Goal: Task Accomplishment & Management: Manage account settings

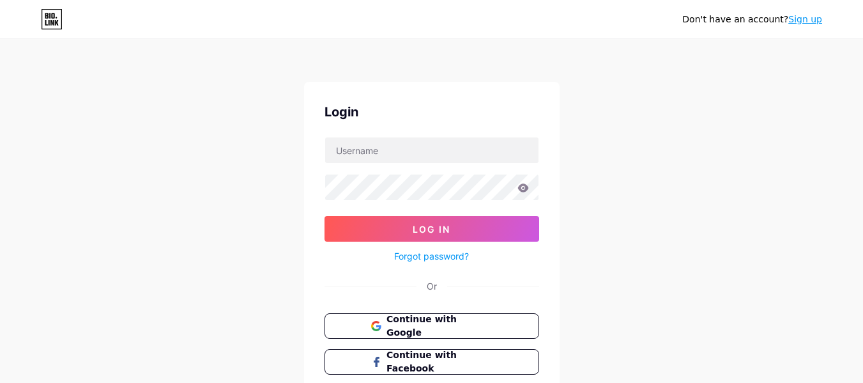
scroll to position [64, 0]
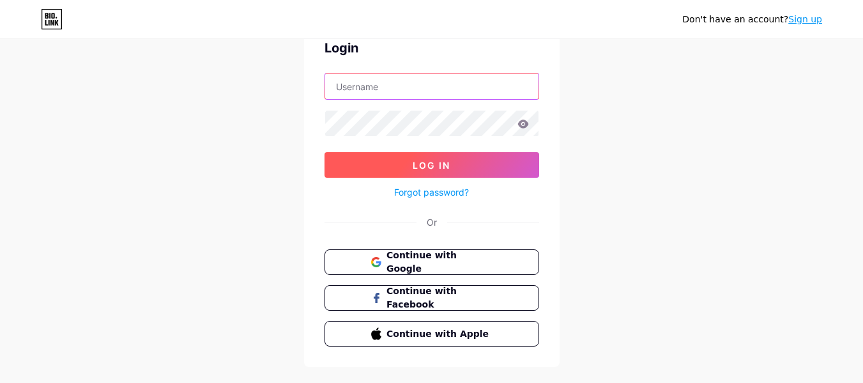
type input "jenextech"
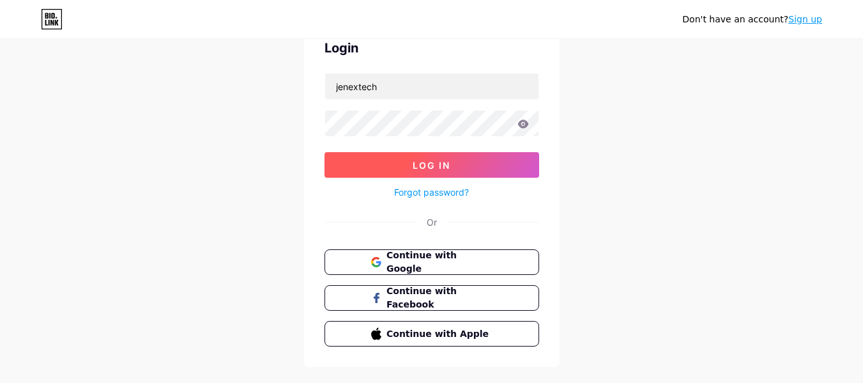
click at [432, 169] on span "Log In" at bounding box center [432, 165] width 38 height 11
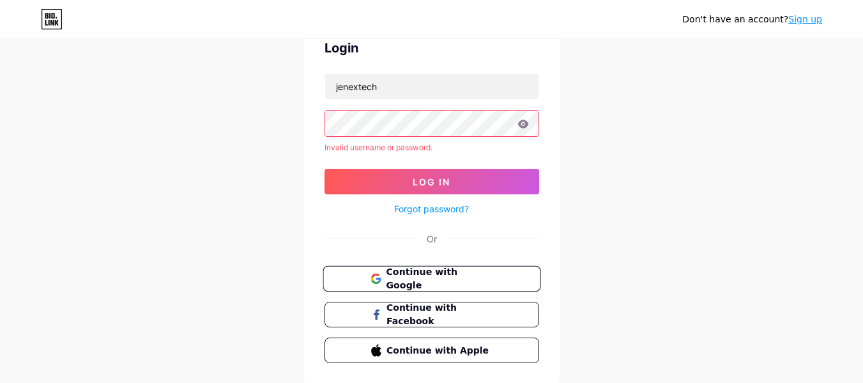
click at [426, 272] on span "Continue with Google" at bounding box center [439, 278] width 107 height 27
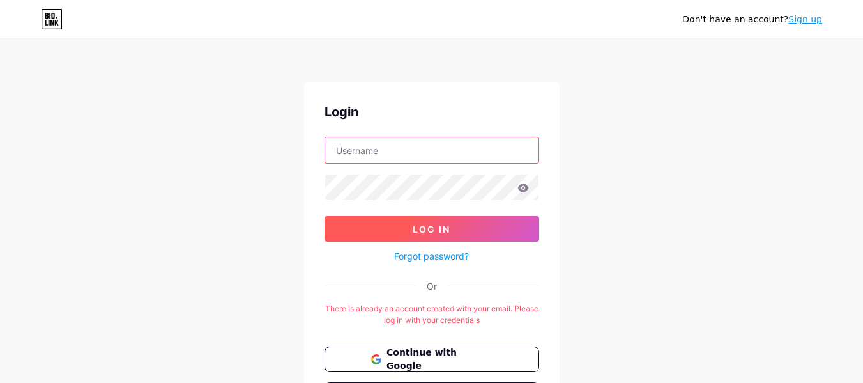
type input "jenextech"
click at [444, 233] on span "Log In" at bounding box center [432, 229] width 38 height 11
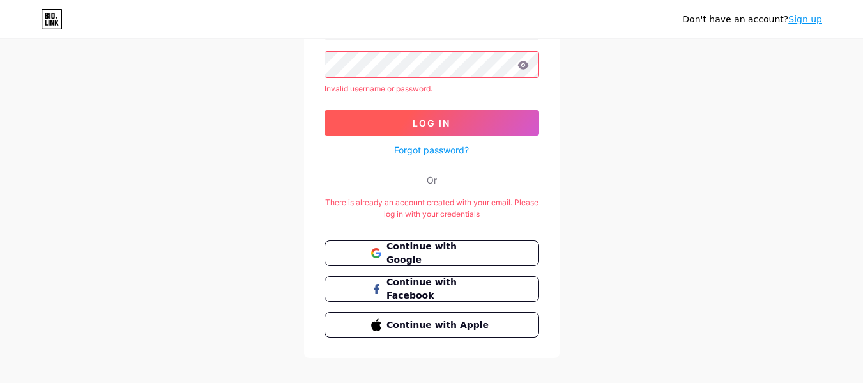
scroll to position [138, 0]
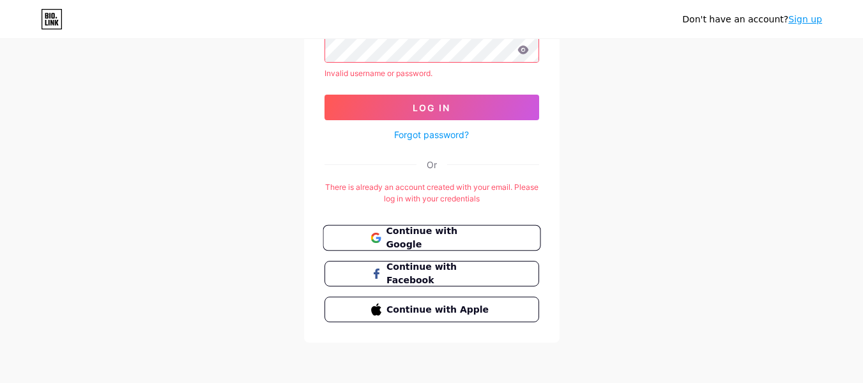
click at [428, 234] on span "Continue with Google" at bounding box center [439, 237] width 107 height 27
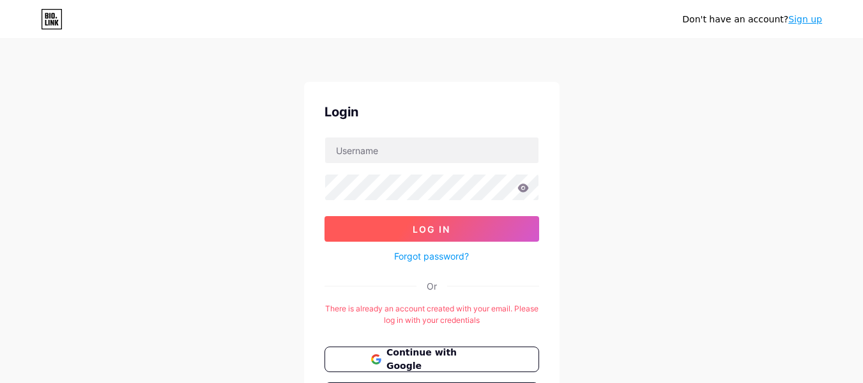
scroll to position [121, 0]
